Goal: Navigation & Orientation: Find specific page/section

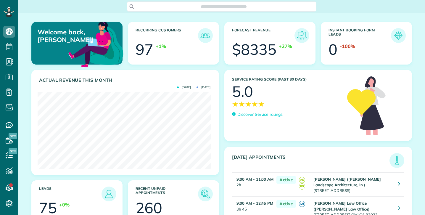
scroll to position [77, 173]
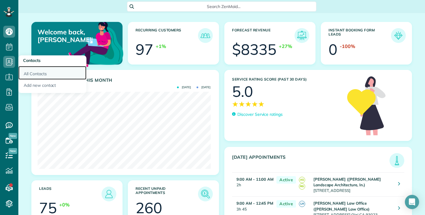
click at [41, 72] on link "All Contacts" at bounding box center [52, 73] width 68 height 14
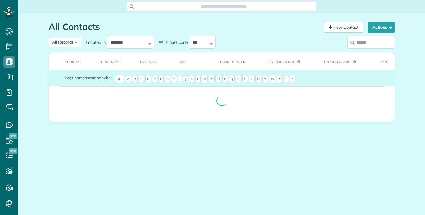
scroll to position [3, 3]
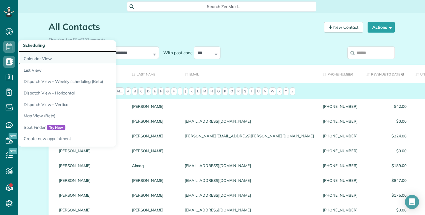
click at [38, 59] on link "Calendar View" at bounding box center [92, 58] width 148 height 14
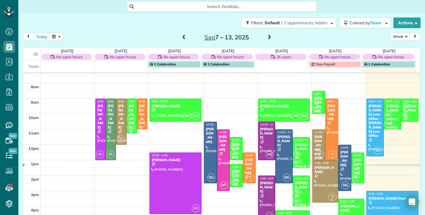
scroll to position [8, 0]
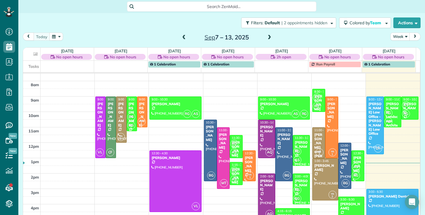
click at [267, 37] on span at bounding box center [269, 37] width 7 height 5
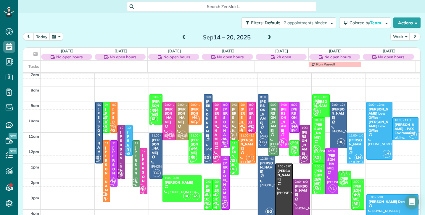
scroll to position [3, 0]
